Goal: Task Accomplishment & Management: Complete application form

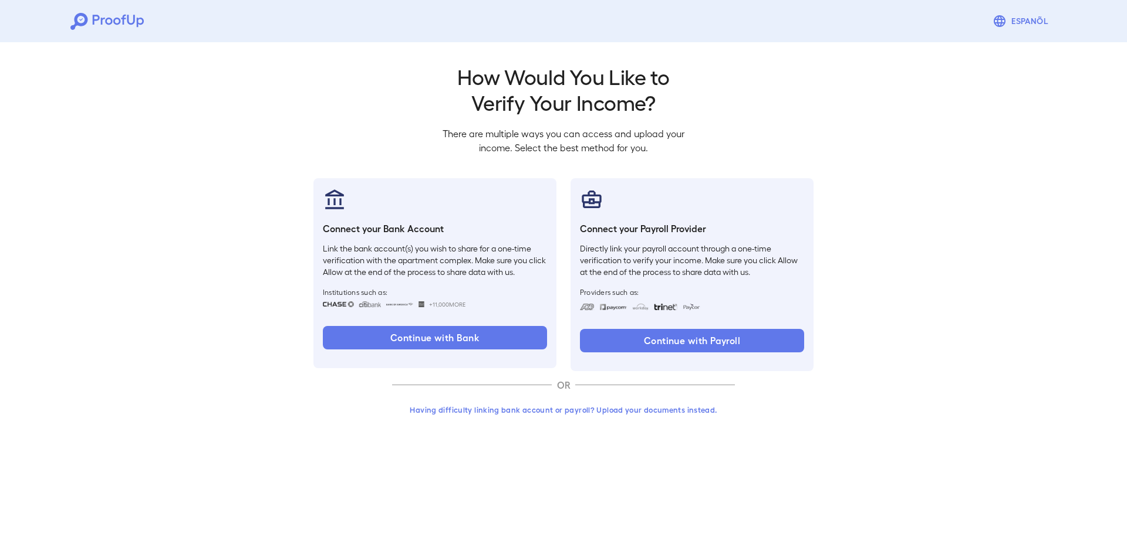
click at [496, 414] on button "Having difficulty linking bank account or payroll? Upload your documents instea…" at bounding box center [563, 410] width 343 height 21
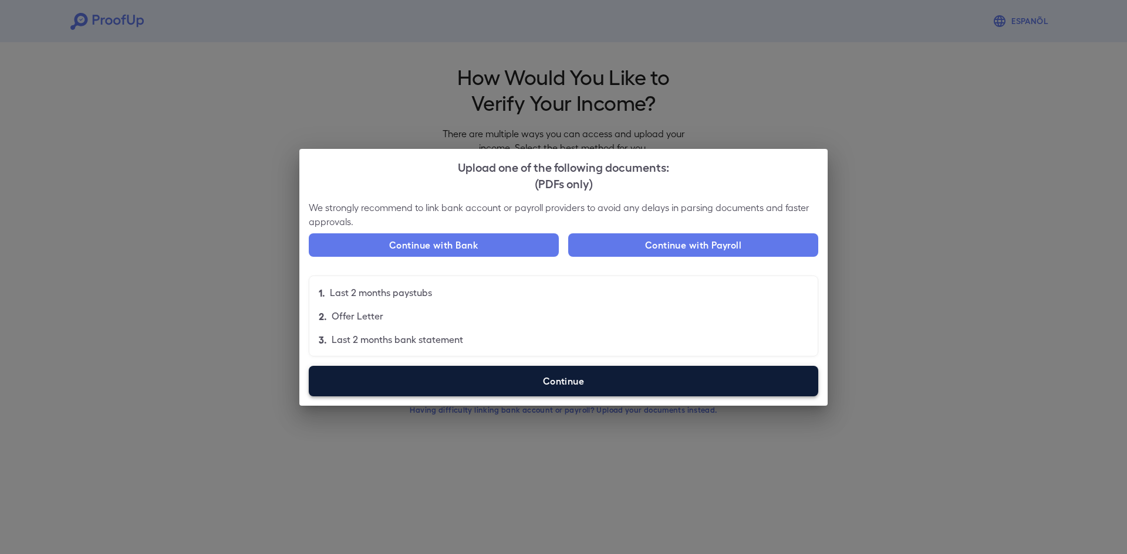
click at [591, 376] on label "Continue" at bounding box center [563, 381] width 509 height 31
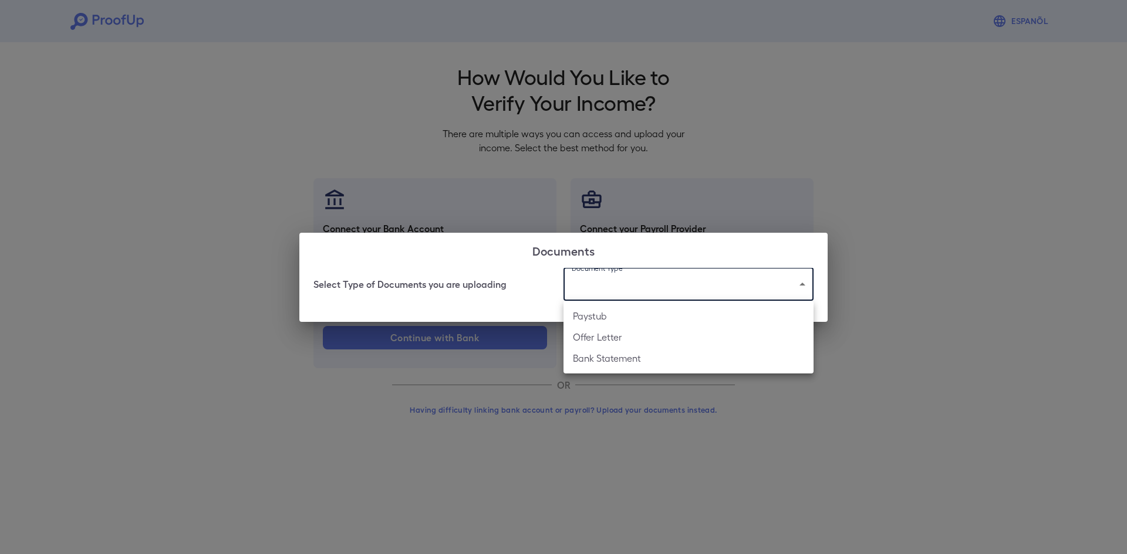
click at [612, 273] on body "Espanõl Go back How Would You Like to Verify Your Income? There are multiple wa…" at bounding box center [563, 224] width 1127 height 448
click at [618, 334] on li "Offer Letter" at bounding box center [688, 337] width 250 height 21
type input "**********"
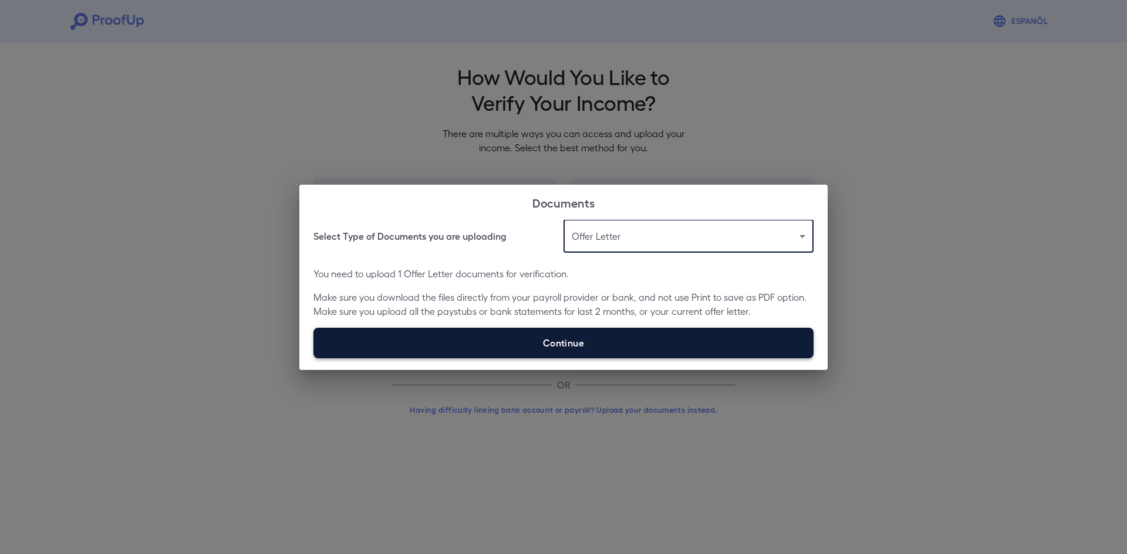
click at [524, 338] on label "Continue" at bounding box center [563, 343] width 500 height 31
click at [314, 358] on input "Continue" at bounding box center [313, 358] width 1 height 1
type input "**********"
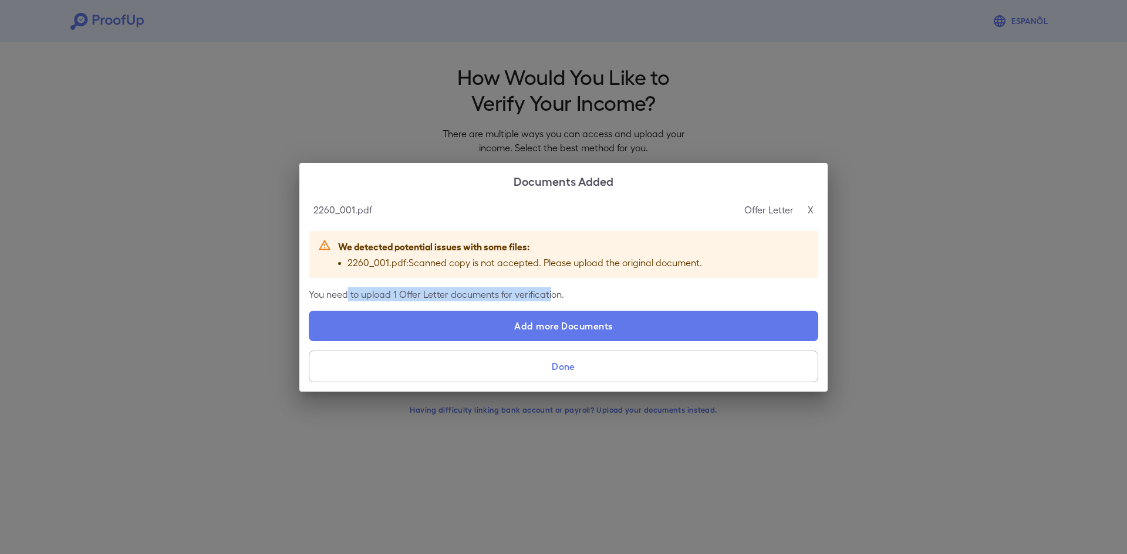
drag, startPoint x: 347, startPoint y: 297, endPoint x: 553, endPoint y: 293, distance: 206.6
click at [553, 293] on p "You need to upload 1 Offer Letter documents for verification." at bounding box center [563, 295] width 509 height 14
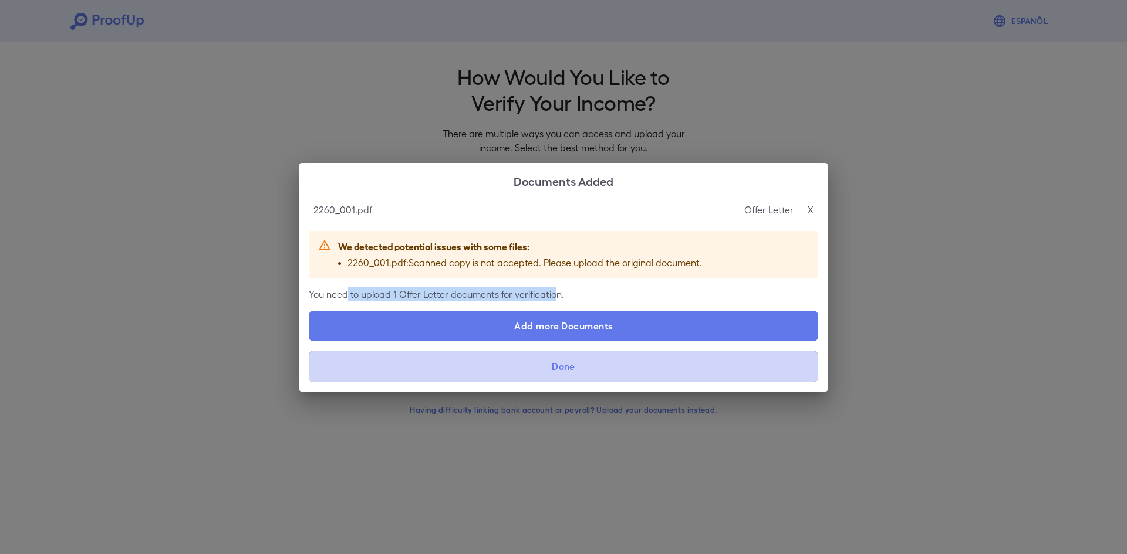
click at [496, 374] on button "Done" at bounding box center [563, 367] width 509 height 32
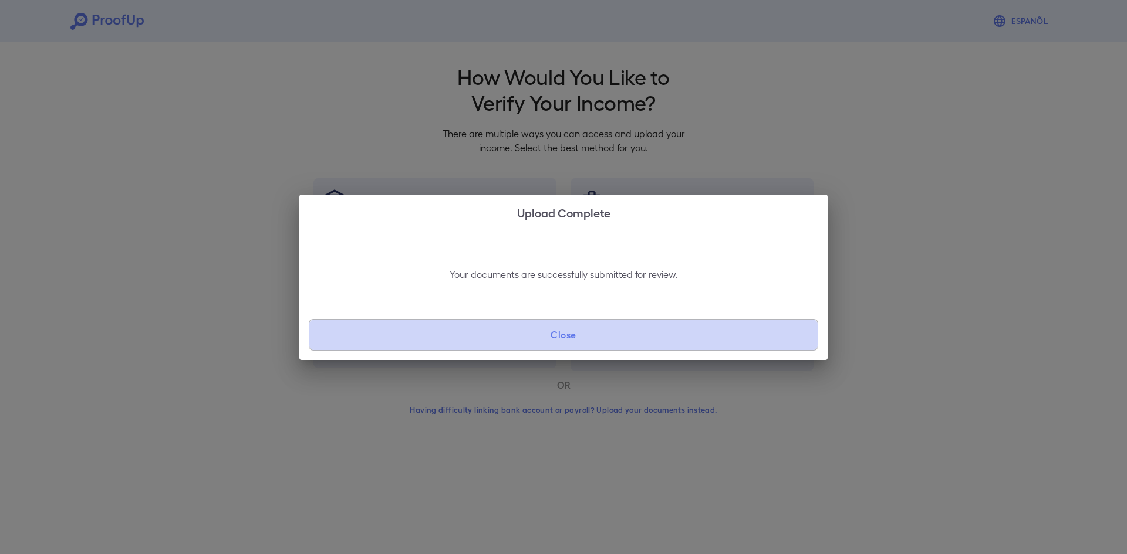
click at [469, 338] on button "Close" at bounding box center [563, 335] width 509 height 32
